Goal: Task Accomplishment & Management: Complete application form

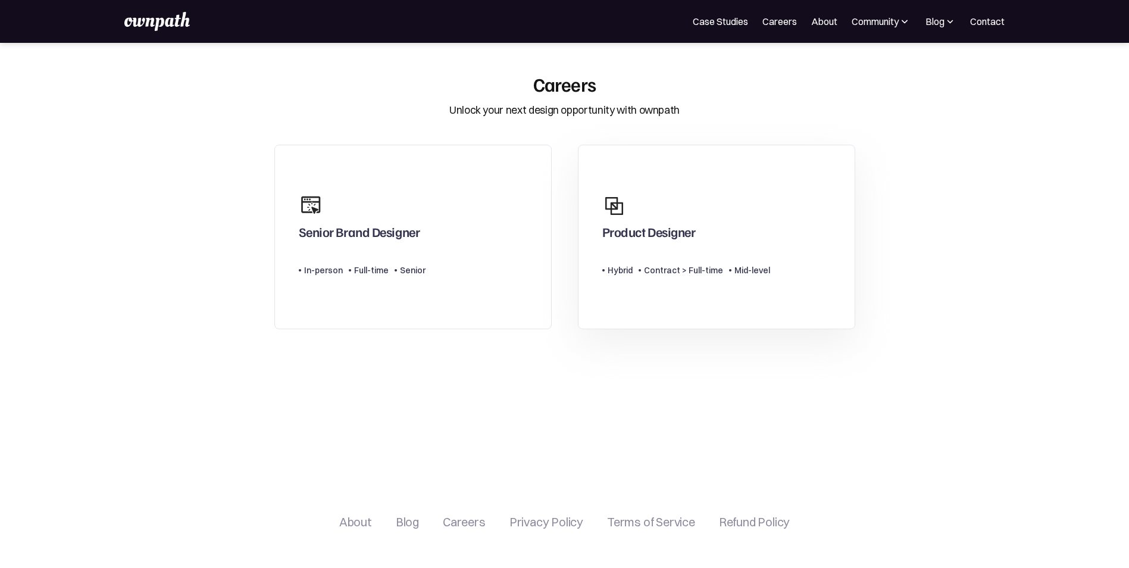
click at [716, 247] on div "Product Designer Type Level Hybrid Contract > Full-time Mid-level" at bounding box center [686, 237] width 168 height 98
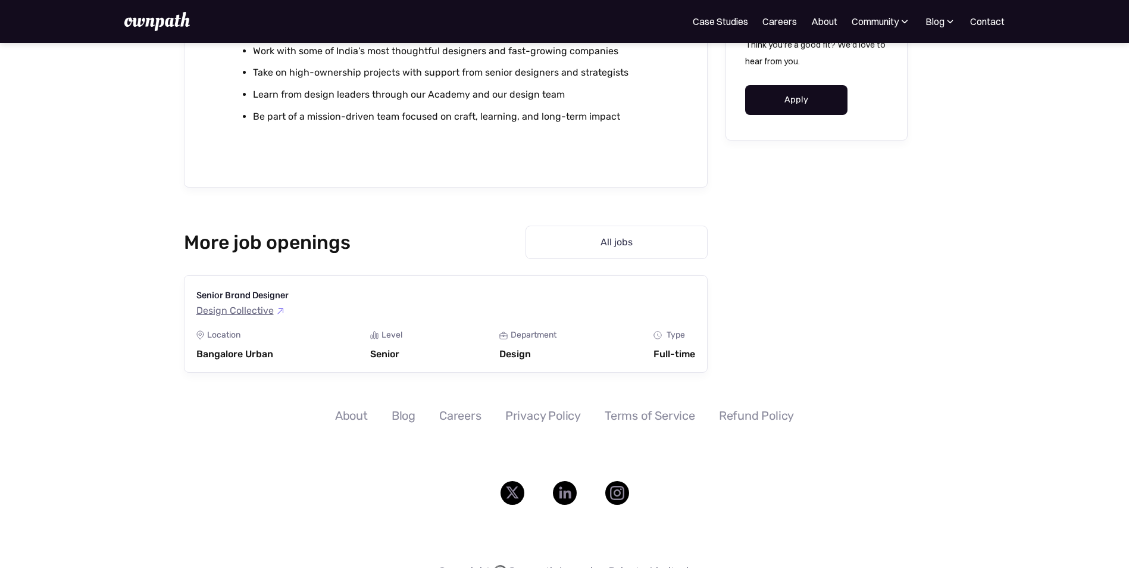
scroll to position [1447, 0]
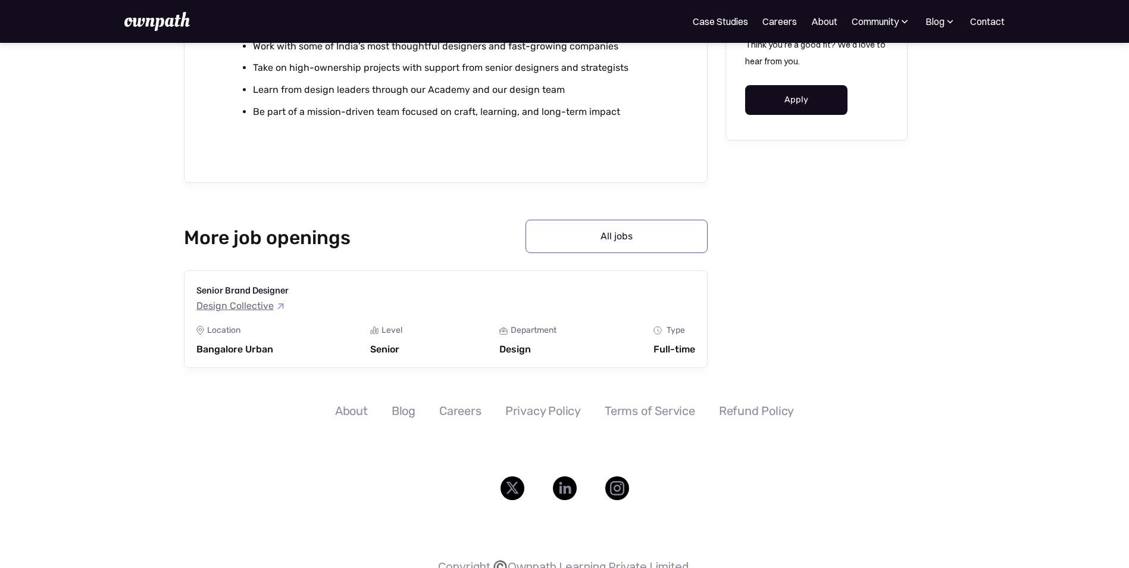
click at [631, 231] on link "All jobs" at bounding box center [616, 236] width 182 height 33
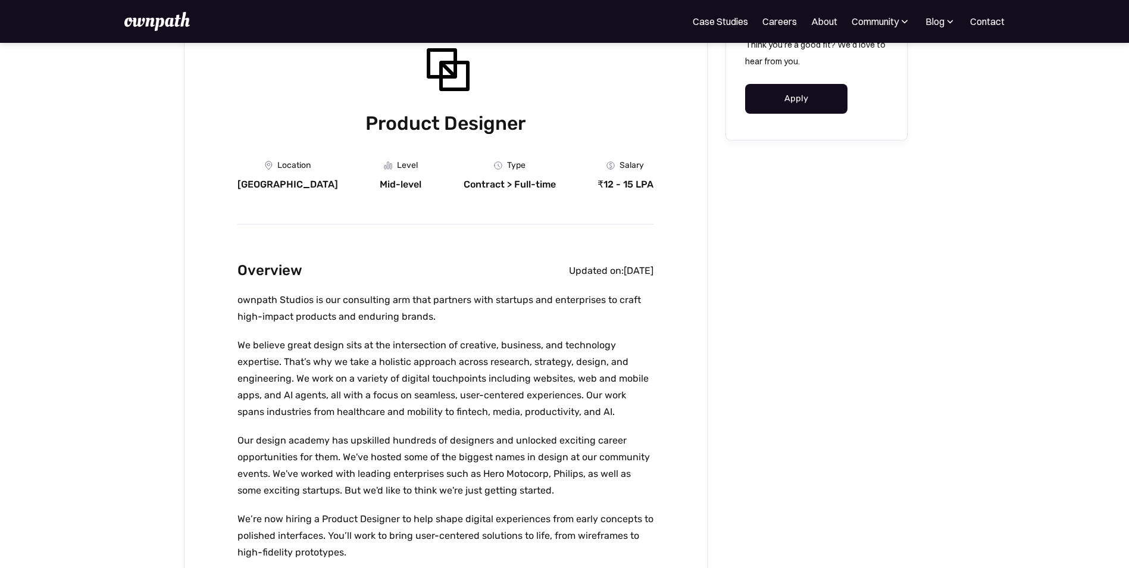
scroll to position [0, 0]
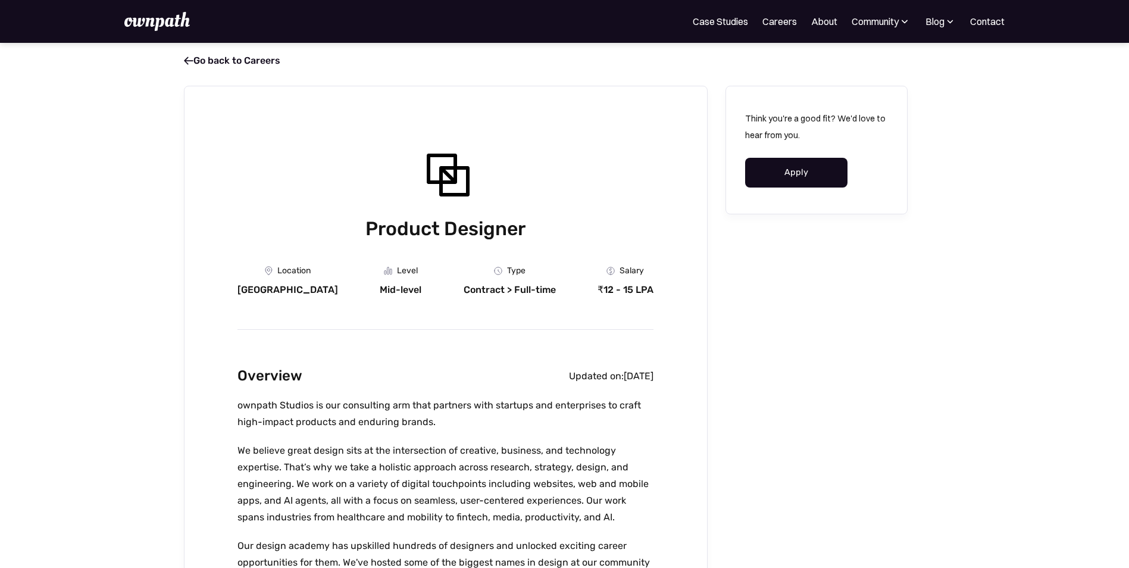
click at [804, 173] on link "Apply" at bounding box center [796, 173] width 103 height 30
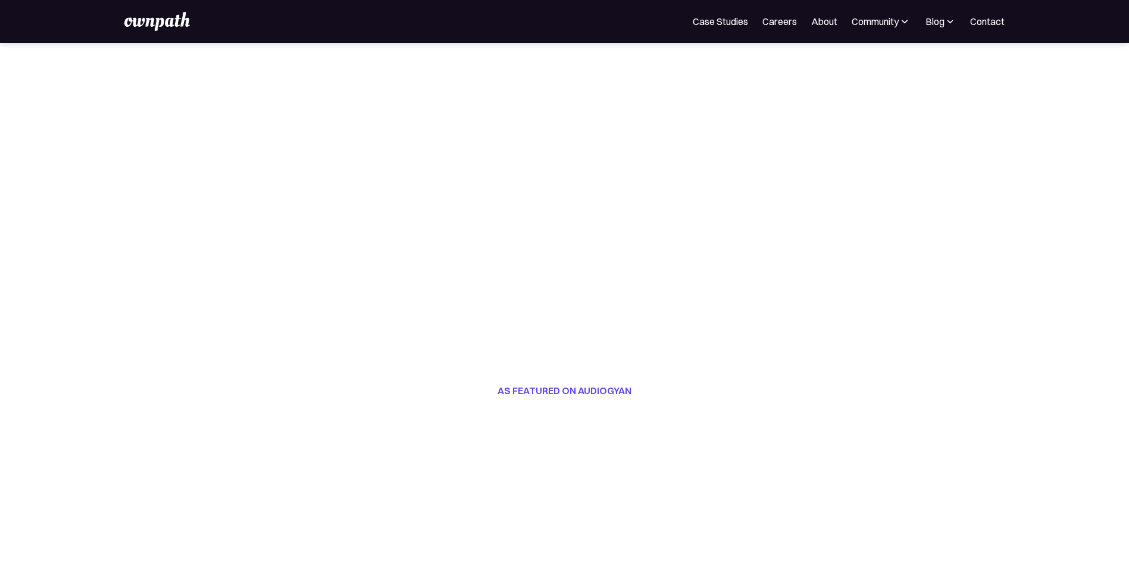
scroll to position [179, 0]
click at [729, 23] on link "Case Studies" at bounding box center [720, 21] width 55 height 14
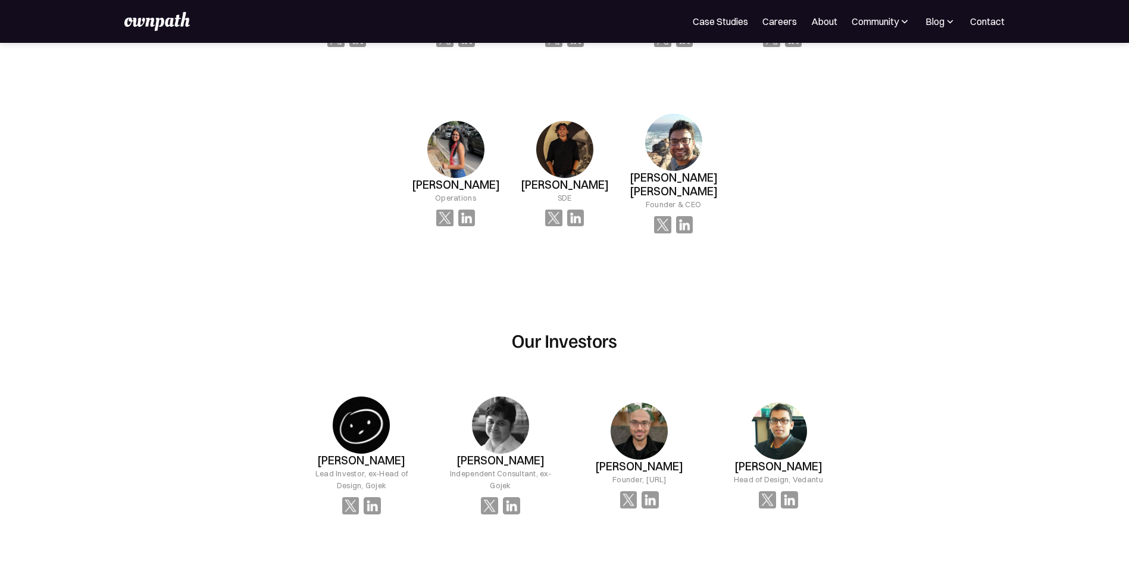
scroll to position [820, 0]
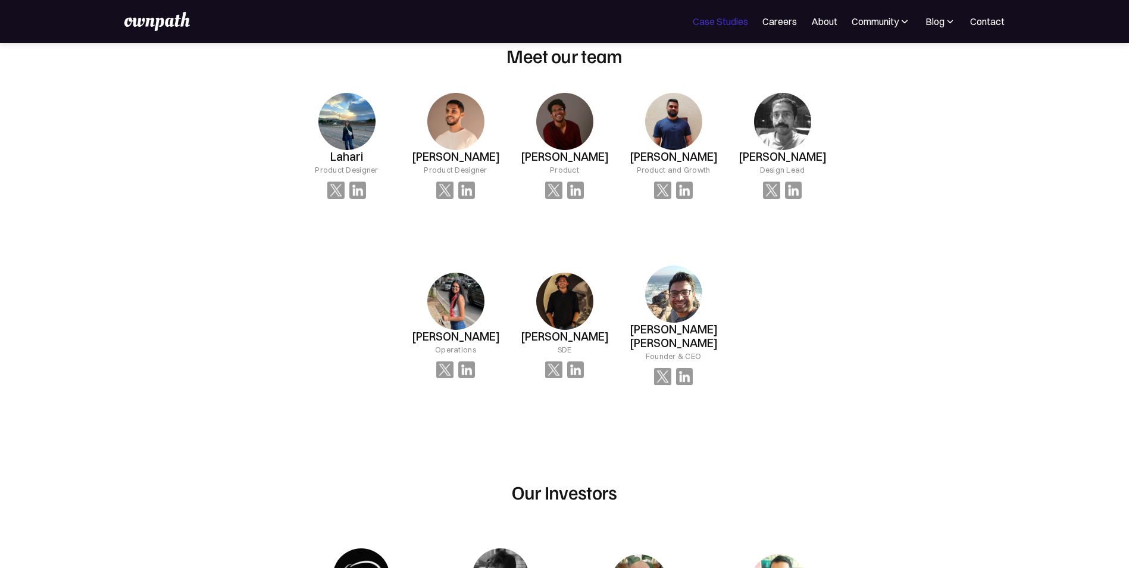
click at [720, 21] on link "Case Studies" at bounding box center [720, 21] width 55 height 14
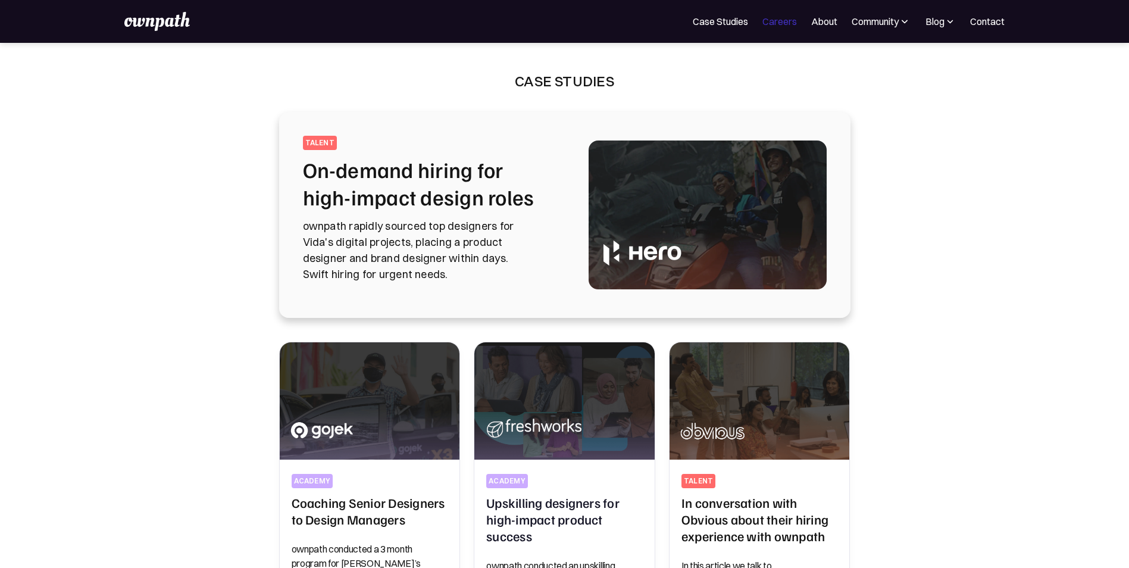
click at [775, 17] on link "Careers" at bounding box center [779, 21] width 35 height 14
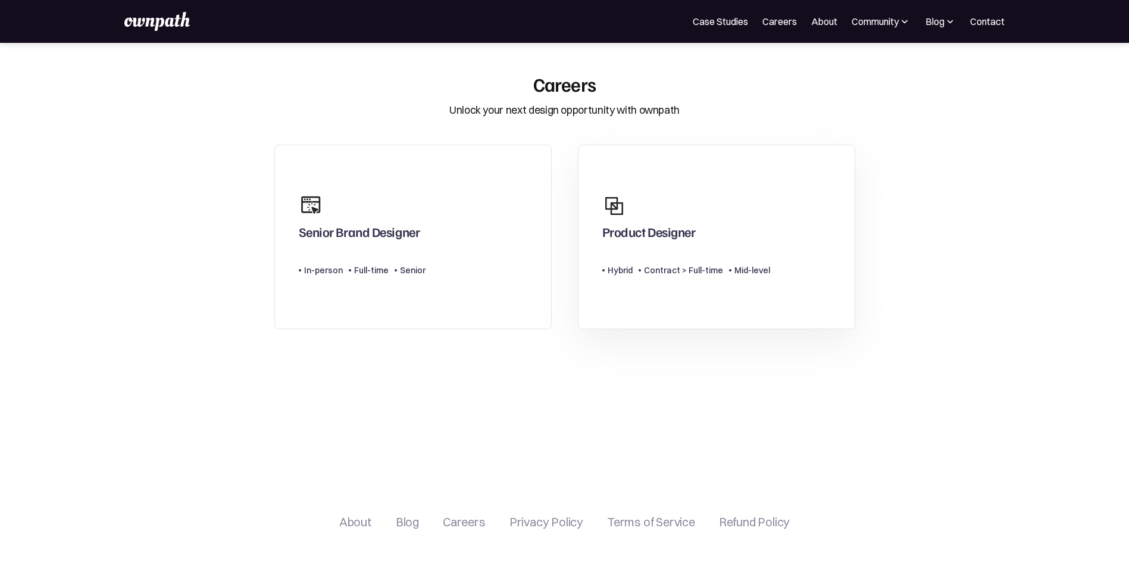
click at [631, 230] on div "Product Designer" at bounding box center [648, 234] width 93 height 21
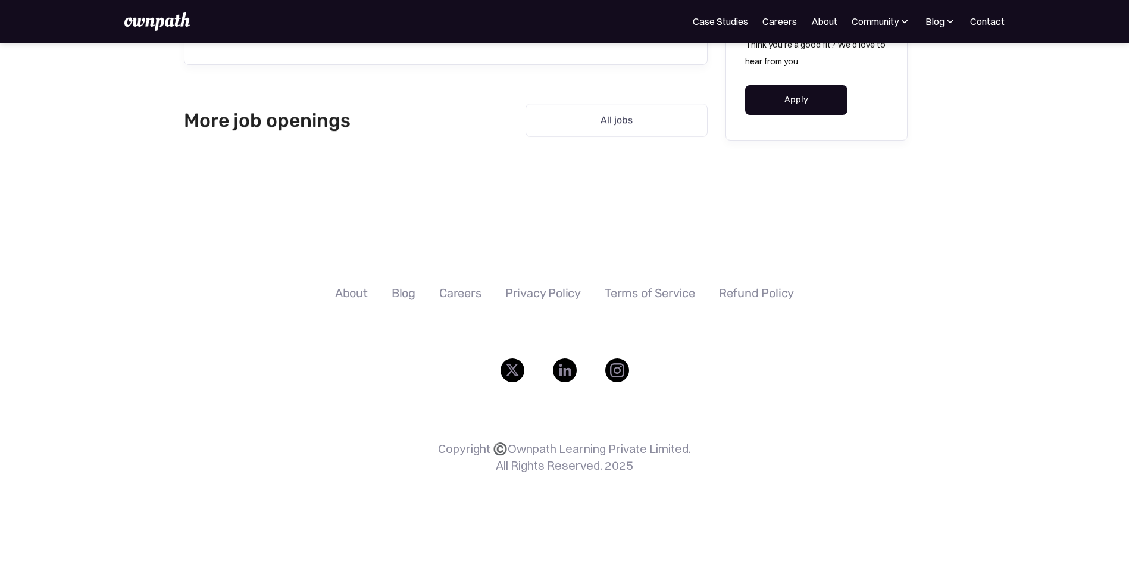
scroll to position [1566, 0]
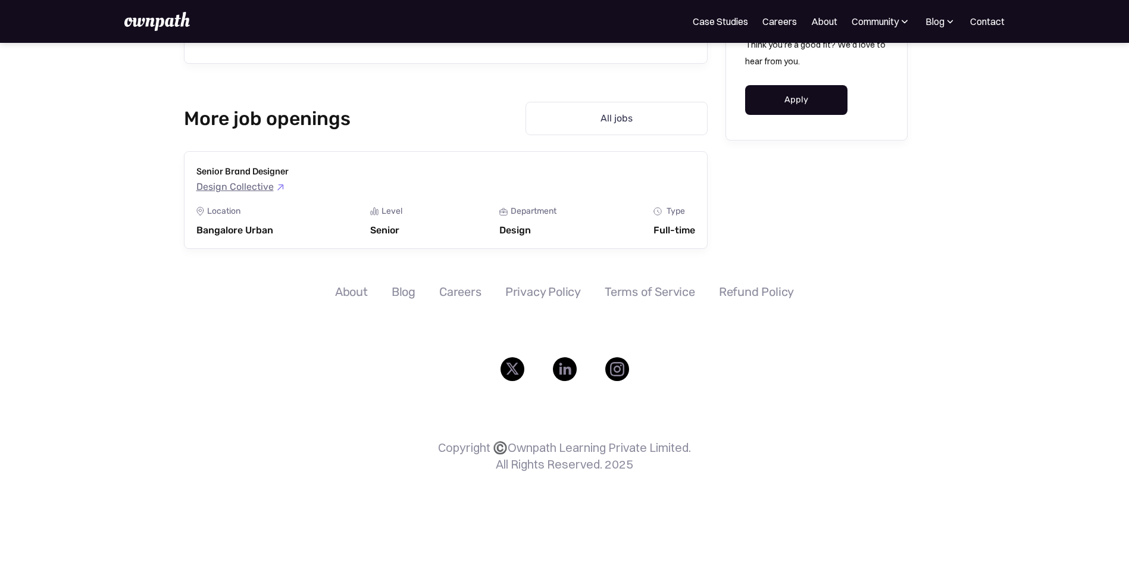
click at [947, 23] on img at bounding box center [949, 21] width 11 height 12
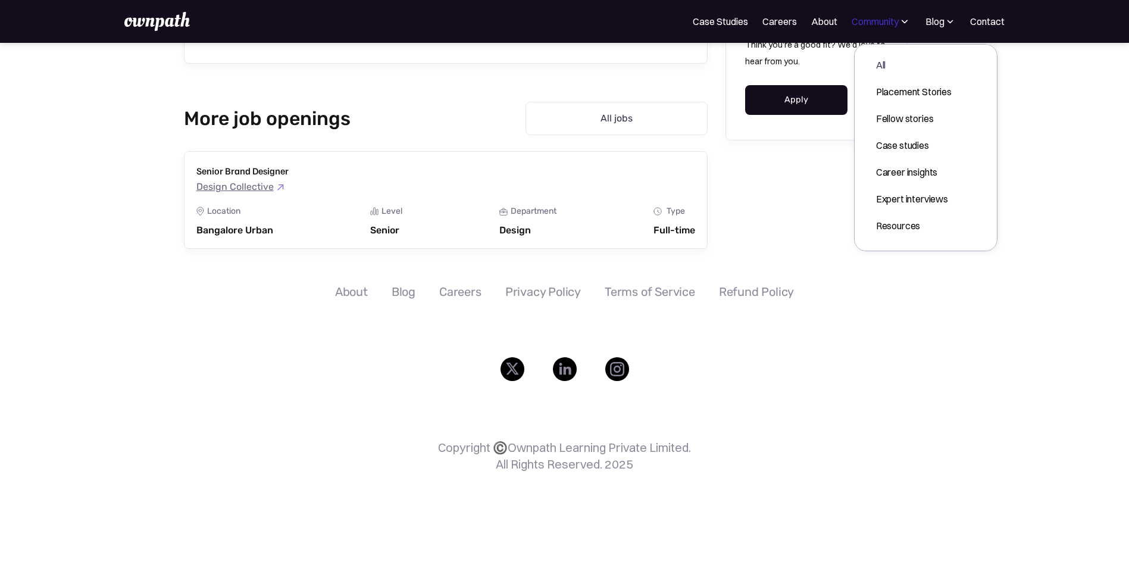
click at [874, 17] on div "Community" at bounding box center [875, 21] width 47 height 14
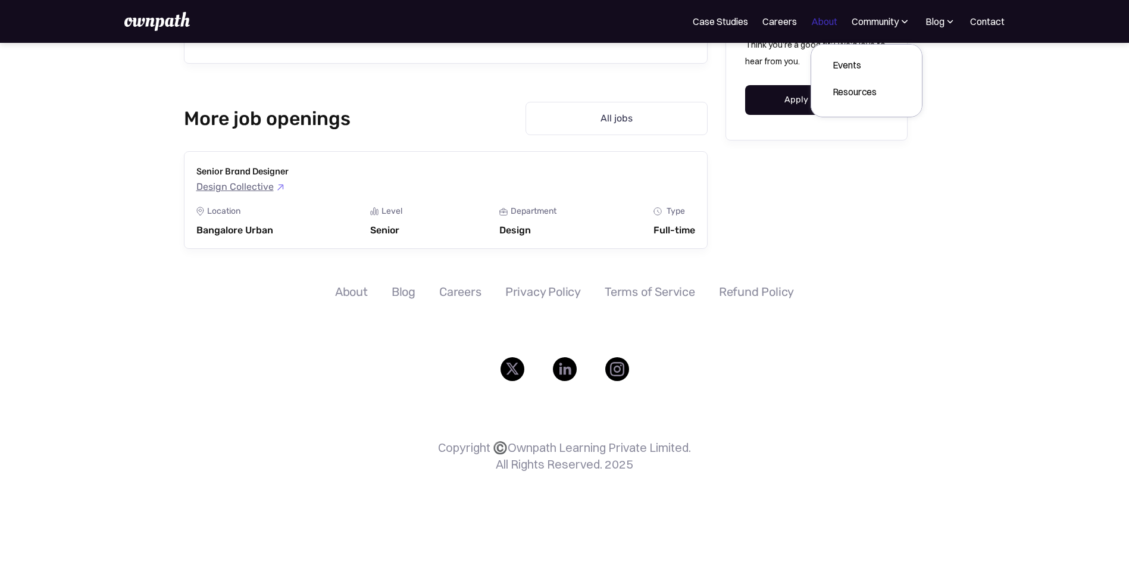
click at [821, 24] on link "About" at bounding box center [824, 21] width 26 height 14
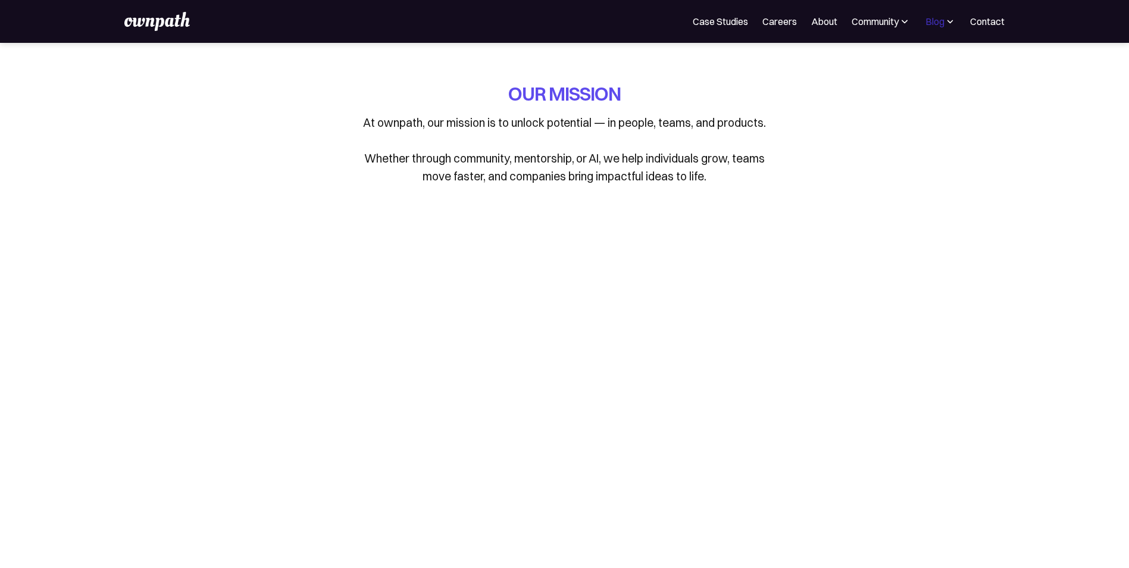
click at [940, 26] on div "Blog" at bounding box center [934, 21] width 19 height 14
click at [893, 65] on div "All" at bounding box center [914, 65] width 76 height 14
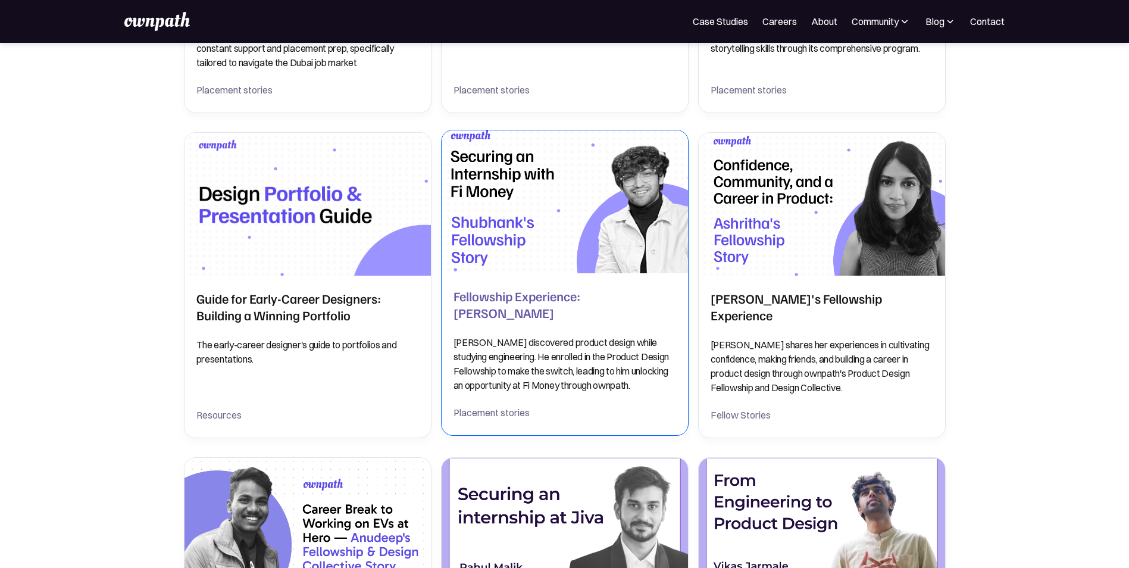
scroll to position [1428, 0]
